Goal: Task Accomplishment & Management: Use online tool/utility

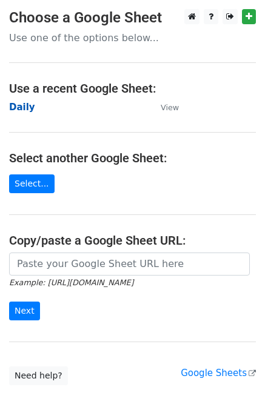
click at [27, 104] on strong "Daily" at bounding box center [22, 107] width 26 height 11
click at [18, 105] on strong "Daily" at bounding box center [22, 107] width 26 height 11
click at [17, 113] on td "Daily" at bounding box center [78, 108] width 139 height 14
click at [24, 109] on strong "Daily" at bounding box center [22, 107] width 26 height 11
click at [21, 103] on strong "Daily" at bounding box center [22, 107] width 26 height 11
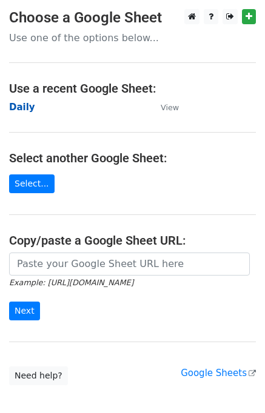
click at [27, 107] on strong "Daily" at bounding box center [22, 107] width 26 height 11
click at [25, 106] on strong "Daily" at bounding box center [22, 107] width 26 height 11
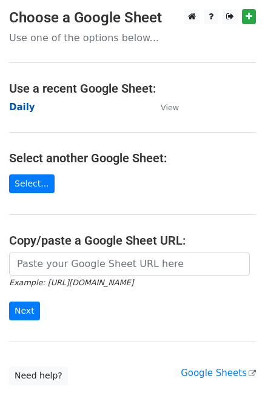
click at [25, 106] on strong "Daily" at bounding box center [22, 107] width 26 height 11
click at [20, 111] on strong "Daily" at bounding box center [22, 107] width 26 height 11
click at [19, 110] on strong "Daily" at bounding box center [22, 107] width 26 height 11
click at [27, 108] on strong "Daily" at bounding box center [22, 107] width 26 height 11
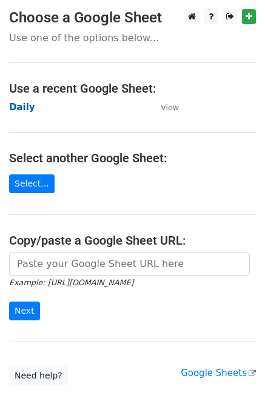
click at [22, 106] on strong "Daily" at bounding box center [22, 107] width 26 height 11
click at [27, 105] on strong "Daily" at bounding box center [22, 107] width 26 height 11
click at [15, 110] on strong "Daily" at bounding box center [22, 107] width 26 height 11
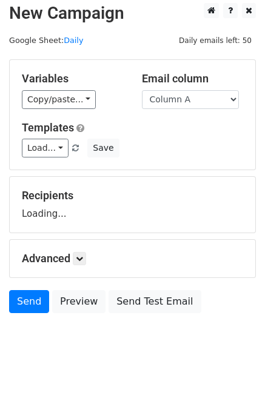
scroll to position [7, 0]
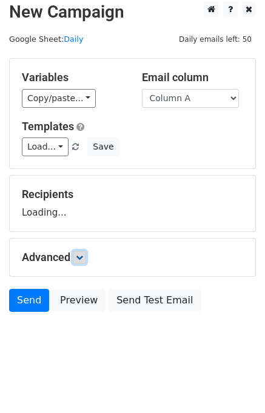
click at [79, 255] on icon at bounding box center [79, 257] width 7 height 7
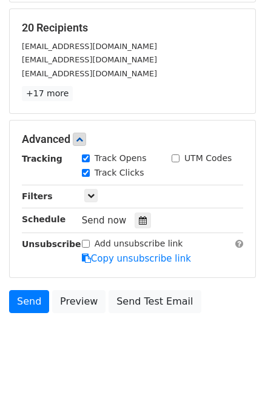
scroll to position [174, 0]
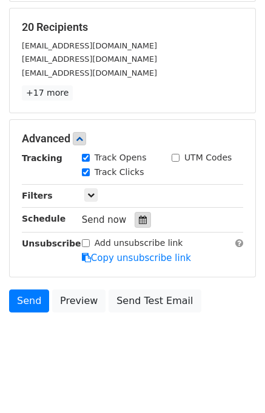
click at [139, 221] on icon at bounding box center [143, 220] width 8 height 8
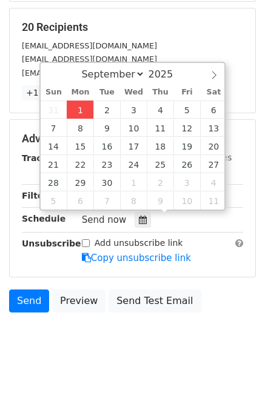
type input "2025-09-01 13:22"
type input "01"
type input "22"
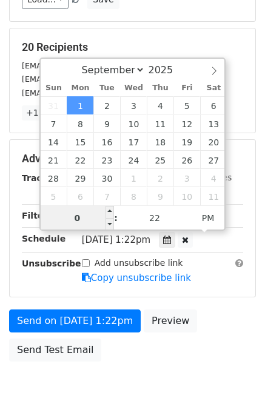
type input "01"
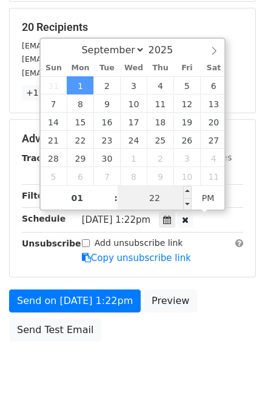
click at [124, 203] on input "22" at bounding box center [154, 198] width 74 height 24
type input "25"
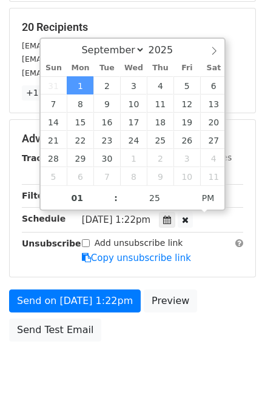
type input "2025-09-01 13:25"
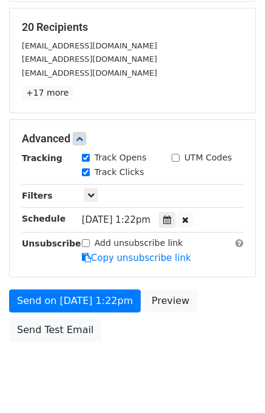
click at [230, 346] on body "New Campaign Daily emails left: 50 Google Sheet: Daily Variables Copy/paste... …" at bounding box center [132, 115] width 265 height 561
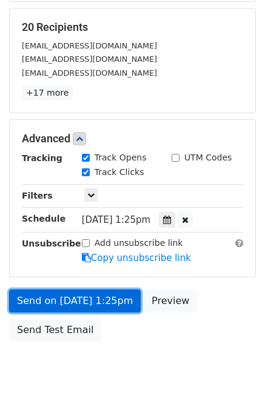
click at [87, 296] on link "Send on Sep 1 at 1:25pm" at bounding box center [74, 300] width 131 height 23
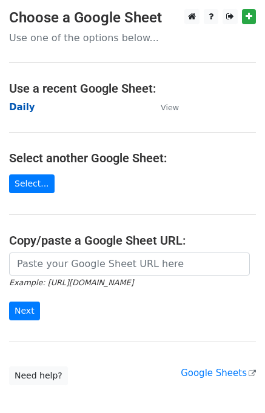
click at [29, 106] on strong "Daily" at bounding box center [22, 107] width 26 height 11
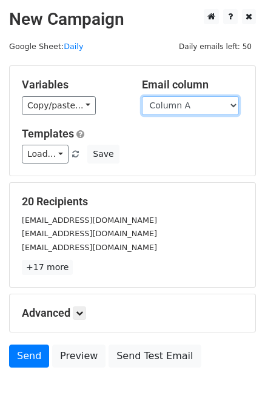
click at [191, 110] on select "Column A Column B Column C Column D Column E" at bounding box center [190, 105] width 97 height 19
select select "Column B"
click at [142, 96] on select "Column A Column B Column C Column D Column E" at bounding box center [190, 105] width 97 height 19
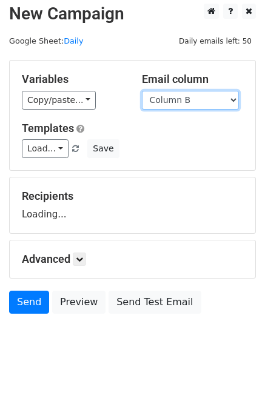
scroll to position [7, 0]
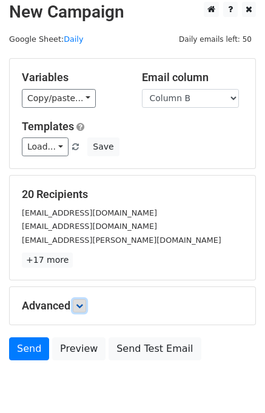
click at [78, 310] on link at bounding box center [79, 305] width 13 height 13
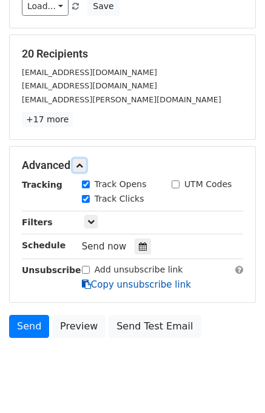
scroll to position [162, 0]
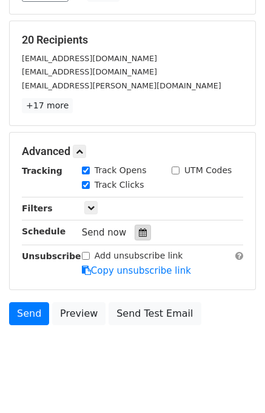
click at [139, 233] on icon at bounding box center [143, 232] width 8 height 8
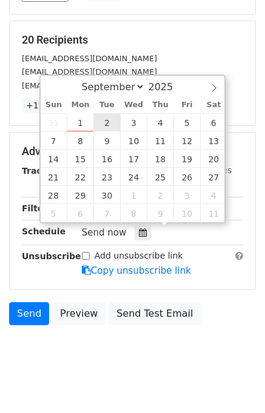
type input "2025-09-02 12:00"
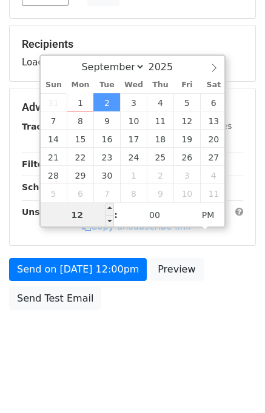
scroll to position [154, 0]
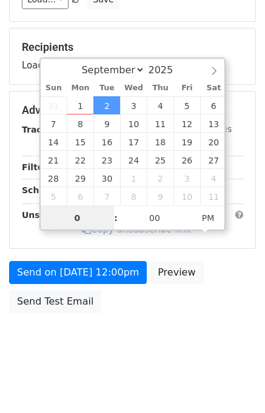
type input "02"
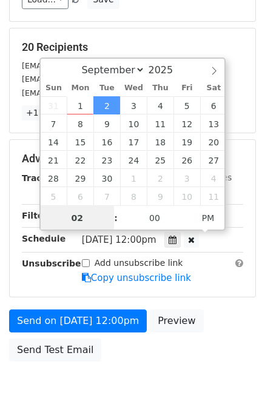
scroll to position [162, 0]
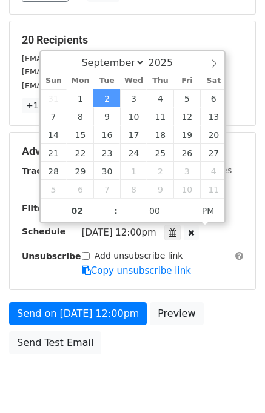
type input "2025-09-02 14:00"
click at [210, 314] on div "Send on Sep 2 at 12:00pm Preview Send Test Email" at bounding box center [132, 331] width 265 height 58
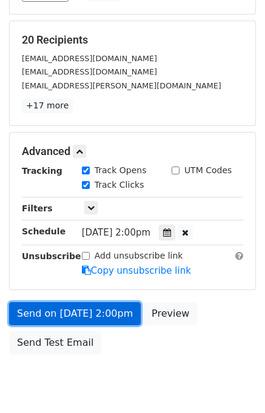
click at [112, 308] on link "Send on Sep 2 at 2:00pm" at bounding box center [74, 313] width 131 height 23
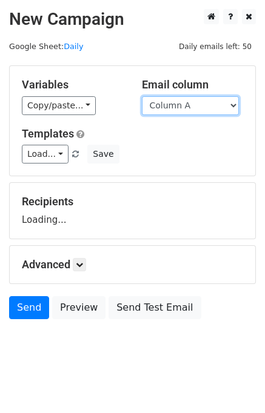
click at [187, 110] on select "Column A Column B Column C Column D Column E" at bounding box center [190, 105] width 97 height 19
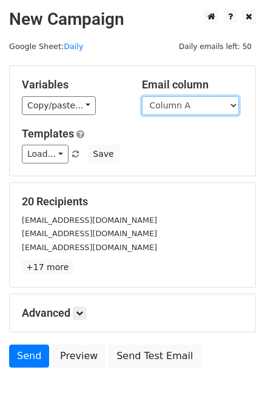
click at [187, 110] on select "Column A Column B Column C Column D Column E" at bounding box center [190, 105] width 97 height 19
select select "Column C"
click at [142, 96] on select "Column A Column B Column C Column D Column E" at bounding box center [190, 105] width 97 height 19
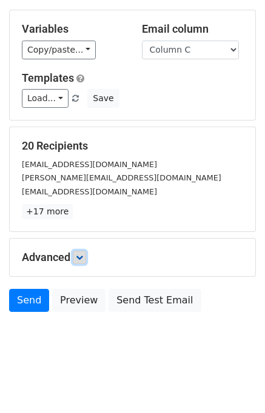
click at [83, 254] on icon at bounding box center [79, 257] width 7 height 7
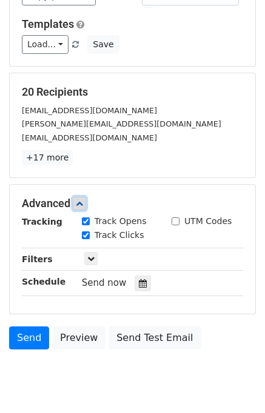
scroll to position [155, 0]
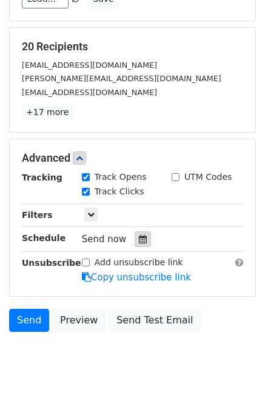
click at [139, 239] on icon at bounding box center [143, 239] width 8 height 8
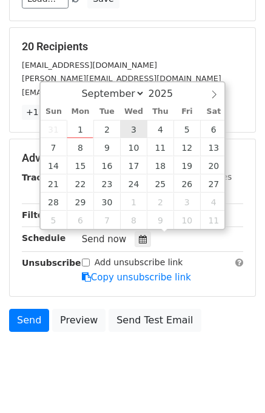
type input "2025-09-03 12:00"
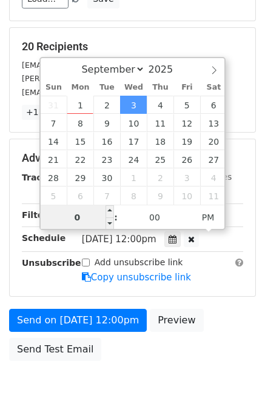
type input "03"
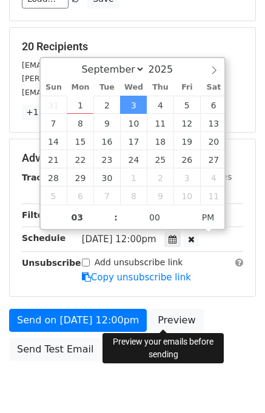
type input "2025-09-03 15:00"
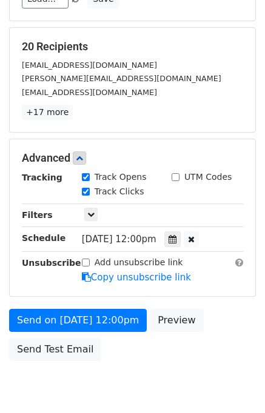
click at [220, 327] on div "Send on Sep 3 at 12:00pm Preview Send Test Email" at bounding box center [132, 338] width 265 height 58
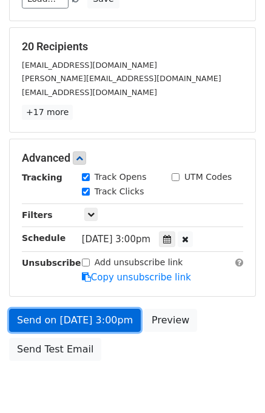
click at [52, 322] on link "Send on Sep 3 at 3:00pm" at bounding box center [74, 320] width 131 height 23
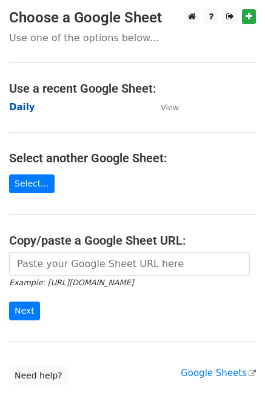
click at [26, 108] on strong "Daily" at bounding box center [22, 107] width 26 height 11
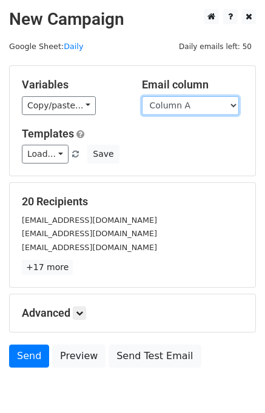
click at [204, 105] on select "Column A Column B Column C Column D Column E" at bounding box center [190, 105] width 97 height 19
select select "Column D"
click at [142, 96] on select "Column A Column B Column C Column D Column E" at bounding box center [190, 105] width 97 height 19
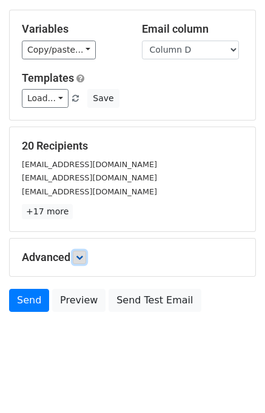
click at [82, 251] on link at bounding box center [79, 257] width 13 height 13
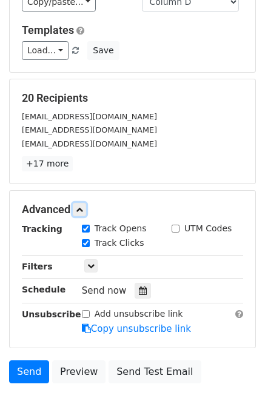
scroll to position [153, 0]
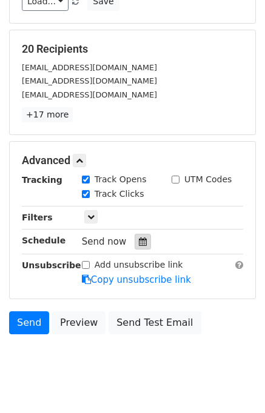
click at [139, 241] on icon at bounding box center [143, 241] width 8 height 8
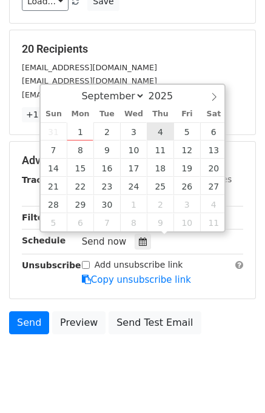
type input "2025-09-04 12:00"
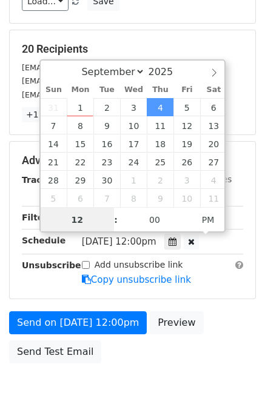
scroll to position [0, 0]
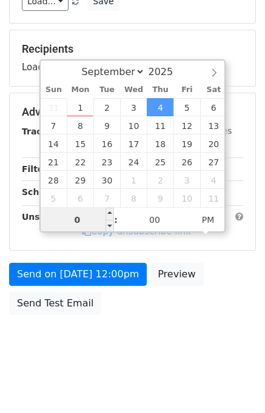
type input "04"
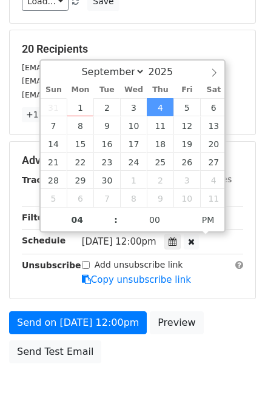
type input "2025-09-04 16:00"
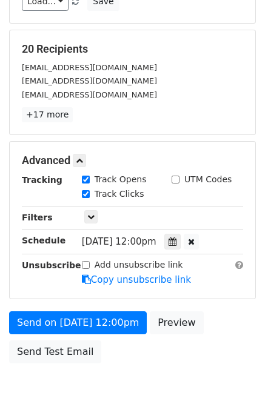
click at [203, 318] on div "Send on Sep 4 at 12:00pm Preview Send Test Email" at bounding box center [132, 340] width 265 height 58
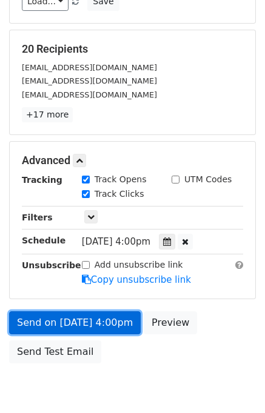
click at [71, 319] on link "Send on Sep 4 at 4:00pm" at bounding box center [74, 322] width 131 height 23
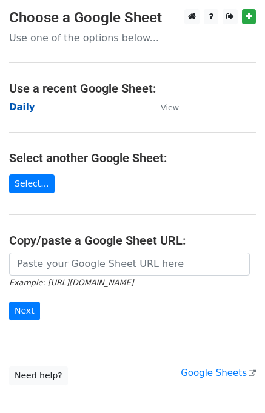
click at [23, 110] on strong "Daily" at bounding box center [22, 107] width 26 height 11
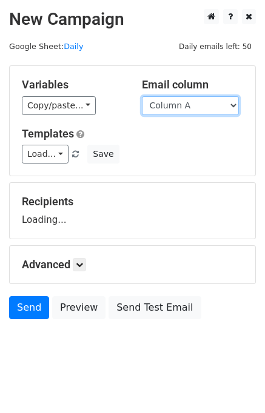
click at [196, 107] on select "Column A Column B Column C Column D Column E" at bounding box center [190, 105] width 97 height 19
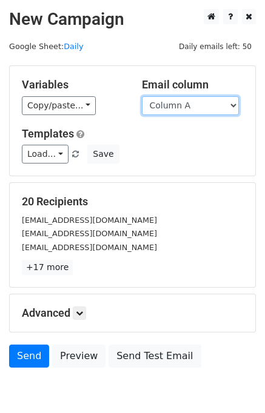
click at [197, 104] on select "Column A Column B Column C Column D Column E" at bounding box center [190, 105] width 97 height 19
select select "Column E"
click at [142, 96] on select "Column A Column B Column C Column D Column E" at bounding box center [190, 105] width 97 height 19
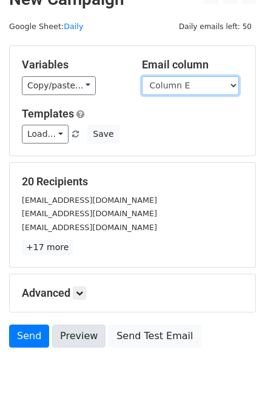
scroll to position [56, 0]
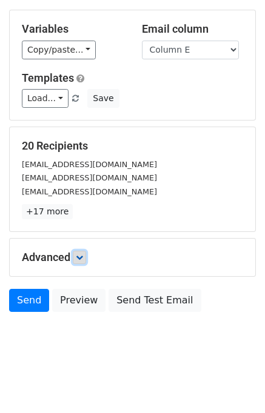
click at [78, 256] on icon at bounding box center [79, 257] width 7 height 7
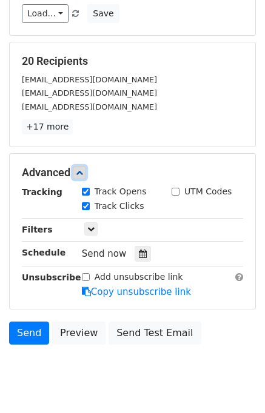
scroll to position [150, 0]
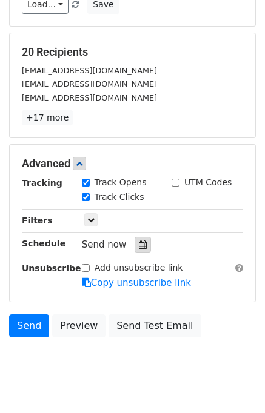
click at [139, 245] on icon at bounding box center [143, 244] width 8 height 8
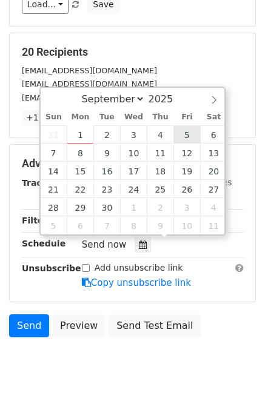
type input "[DATE] 12:00"
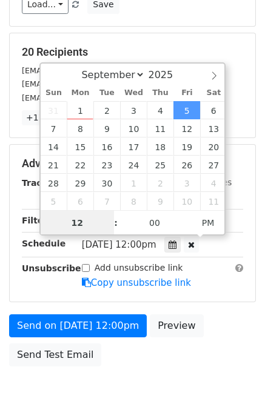
scroll to position [0, 0]
type input "05"
type input "[DATE] 17:00"
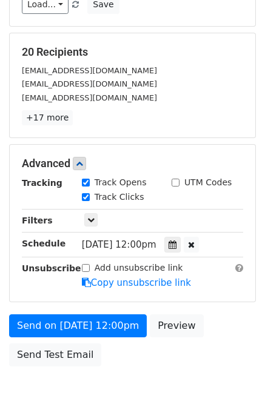
click at [226, 348] on div "Send on [DATE] 12:00pm Preview Send Test Email" at bounding box center [132, 343] width 265 height 58
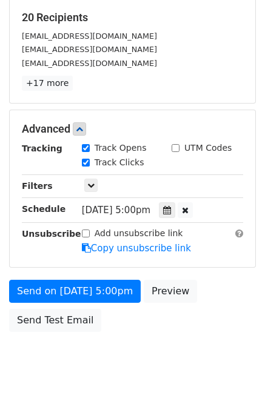
scroll to position [203, 0]
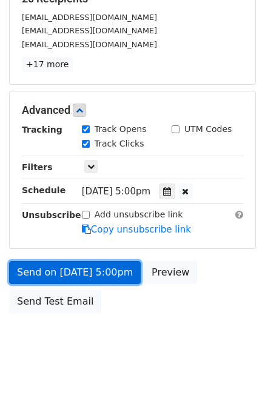
click at [62, 271] on link "Send on [DATE] 5:00pm" at bounding box center [74, 272] width 131 height 23
